Goal: Task Accomplishment & Management: Use online tool/utility

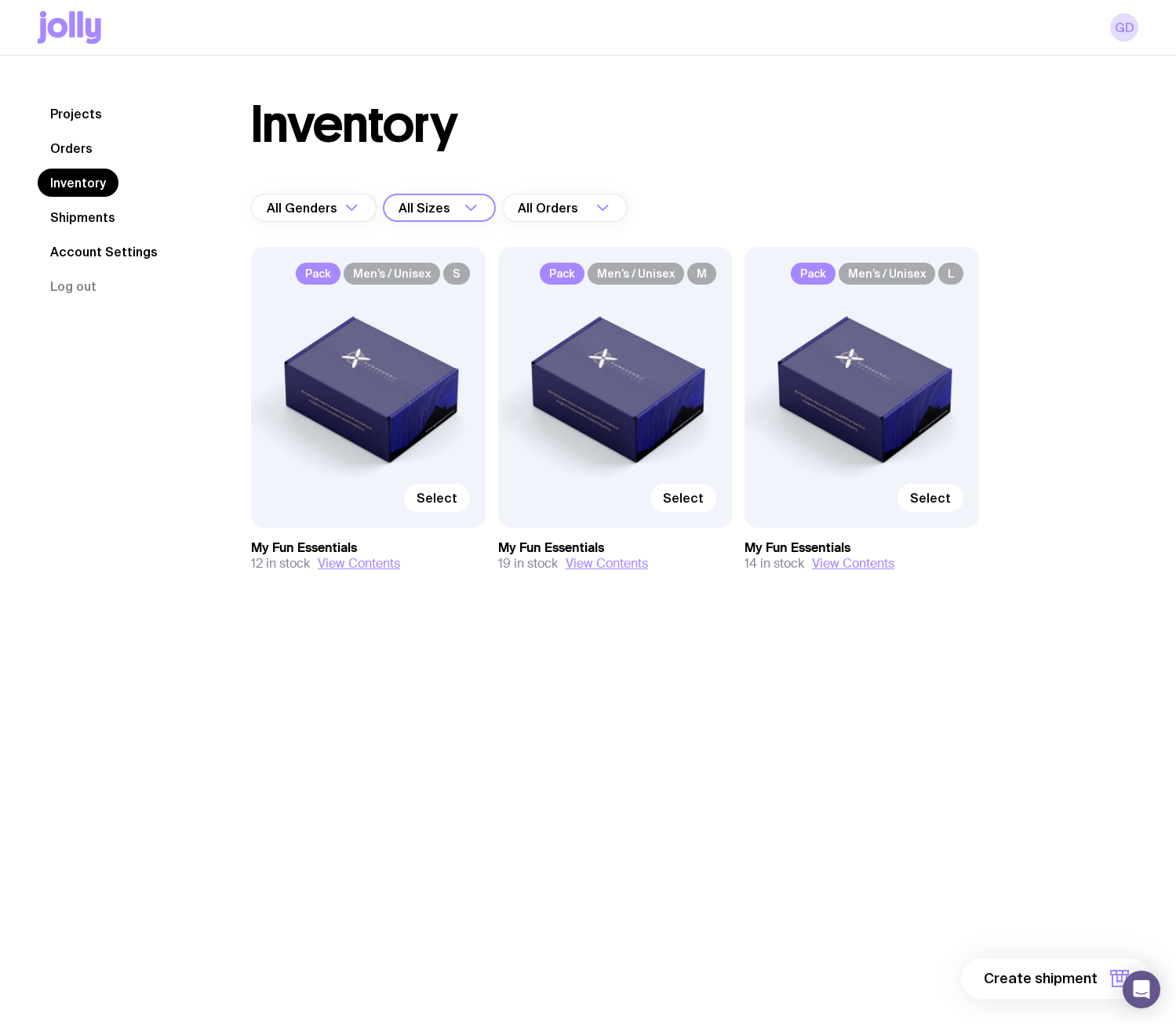
click at [444, 207] on div "All Sizes" at bounding box center [422, 207] width 79 height 28
click at [292, 559] on span "12 in stock" at bounding box center [280, 563] width 59 height 16
drag, startPoint x: 1038, startPoint y: 974, endPoint x: 1042, endPoint y: 988, distance: 14.6
click at [1038, 975] on span "Create shipment" at bounding box center [1040, 978] width 114 height 19
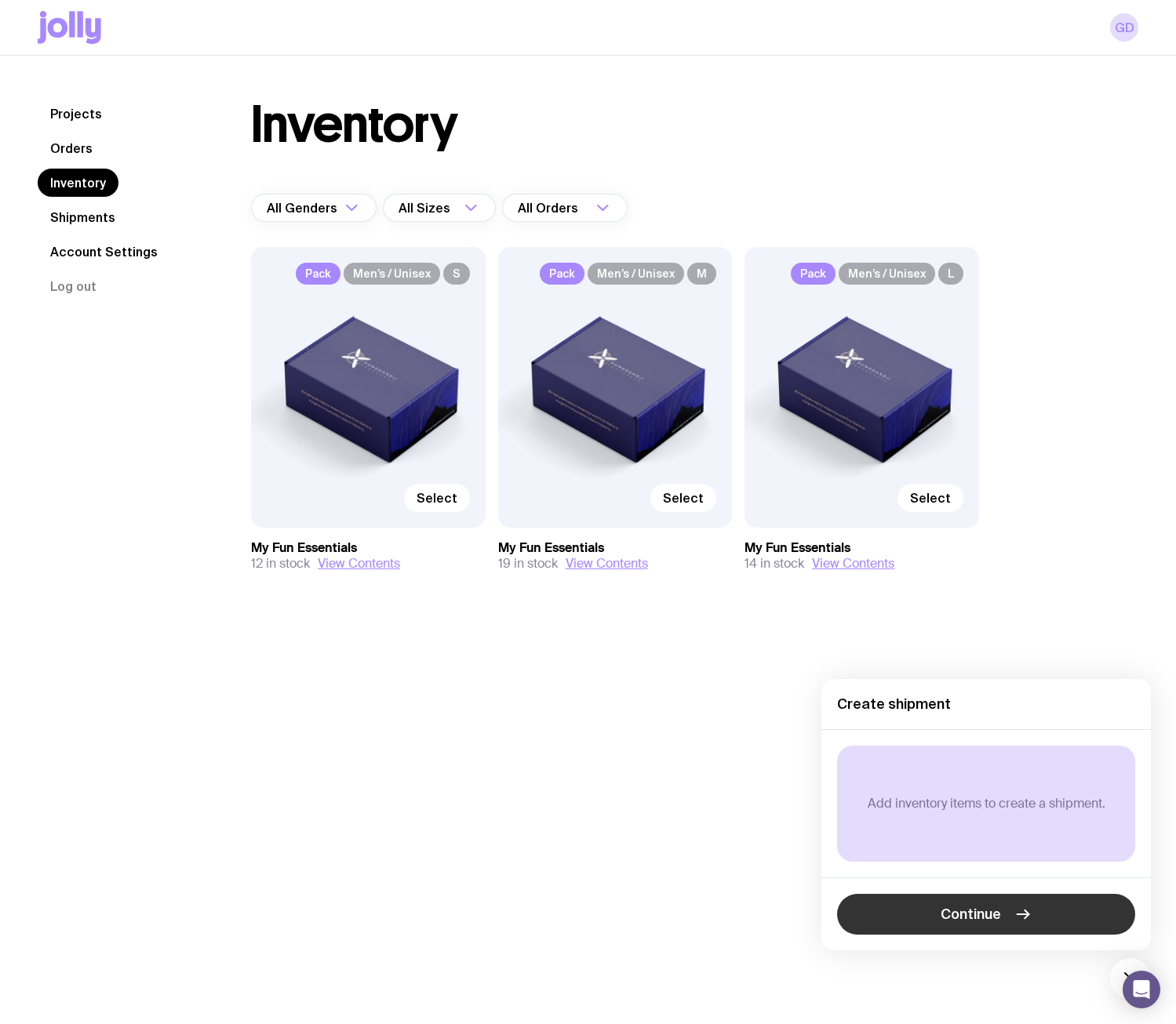
click at [987, 922] on span "Continue" at bounding box center [970, 914] width 61 height 19
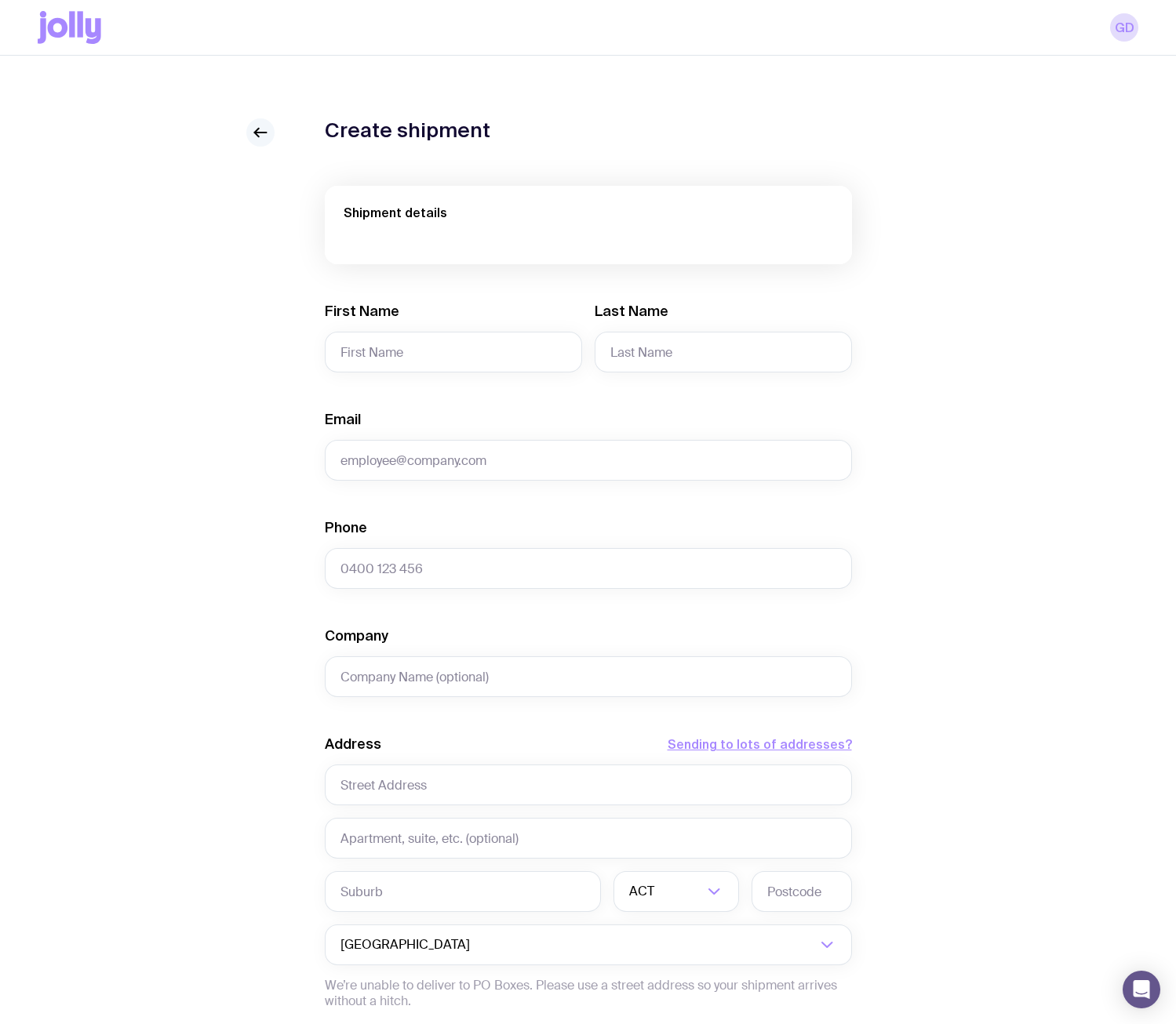
drag, startPoint x: 252, startPoint y: 116, endPoint x: 252, endPoint y: 138, distance: 22.0
click at [252, 131] on div "Create shipment Shipment details First Name Last Name Email Phone Company Addre…" at bounding box center [588, 638] width 1176 height 1165
click at [252, 139] on icon at bounding box center [260, 133] width 19 height 19
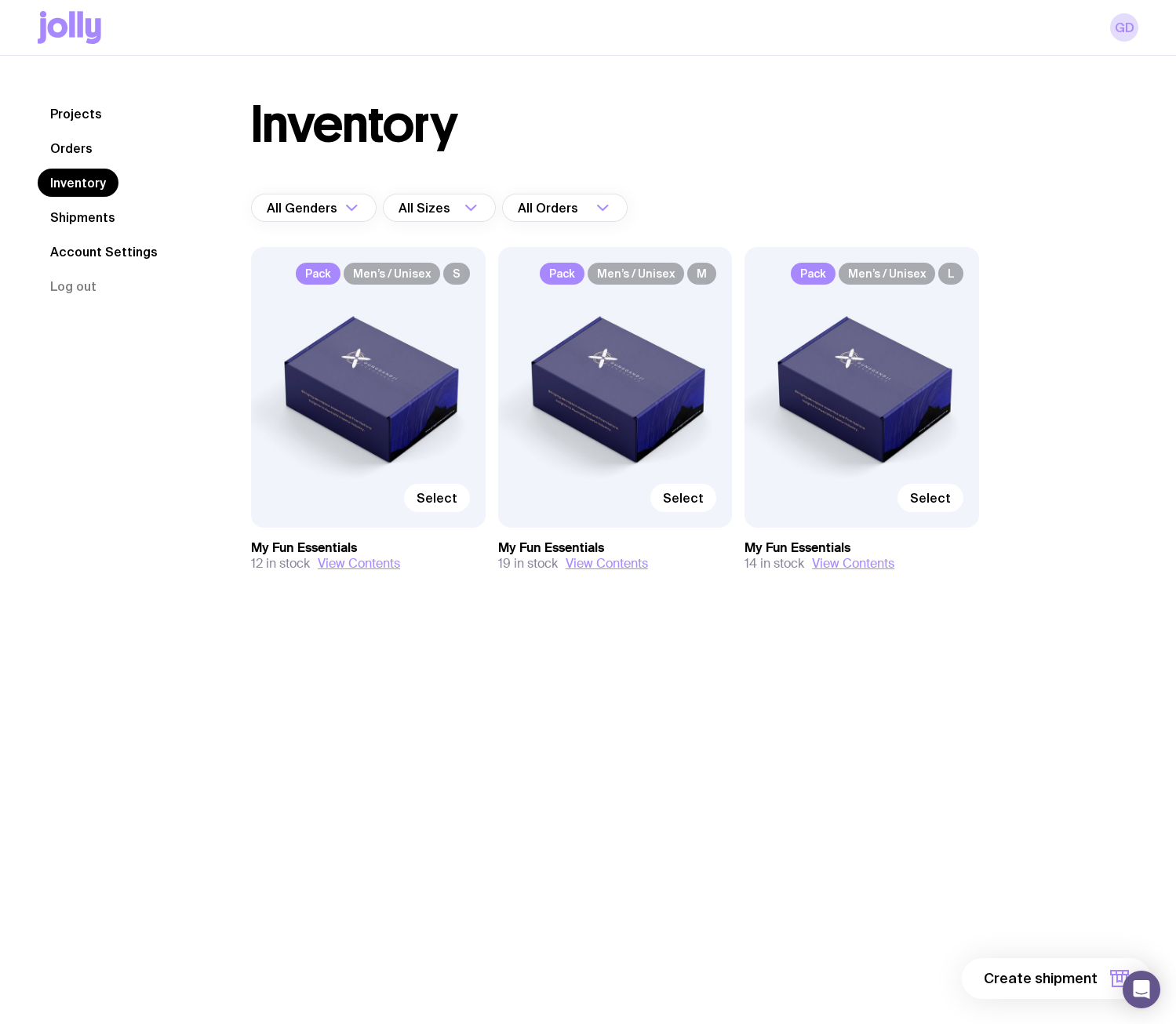
click at [90, 102] on link "Projects" at bounding box center [76, 114] width 77 height 28
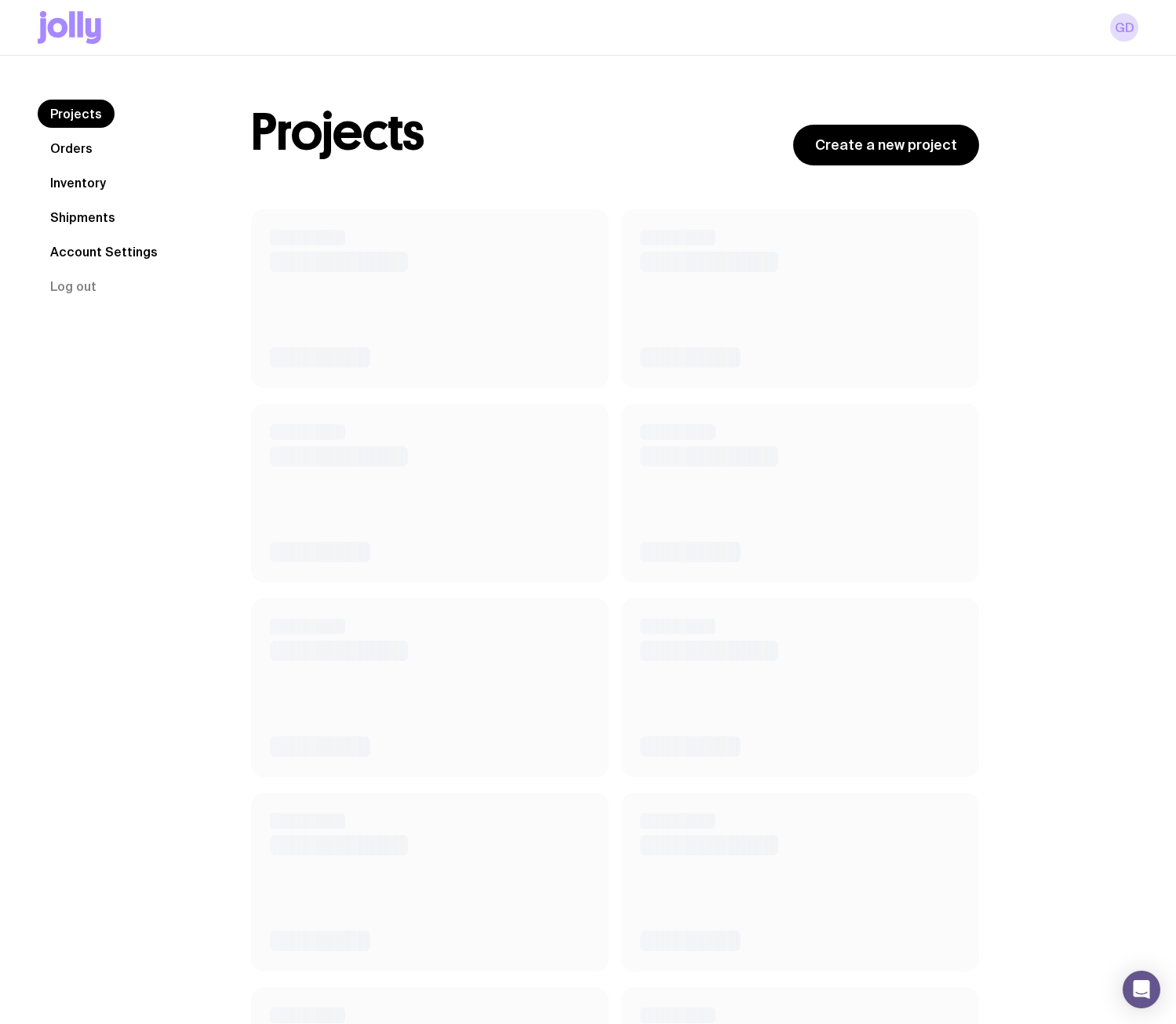
click at [64, 146] on link "Orders" at bounding box center [72, 149] width 68 height 28
